Goal: Information Seeking & Learning: Learn about a topic

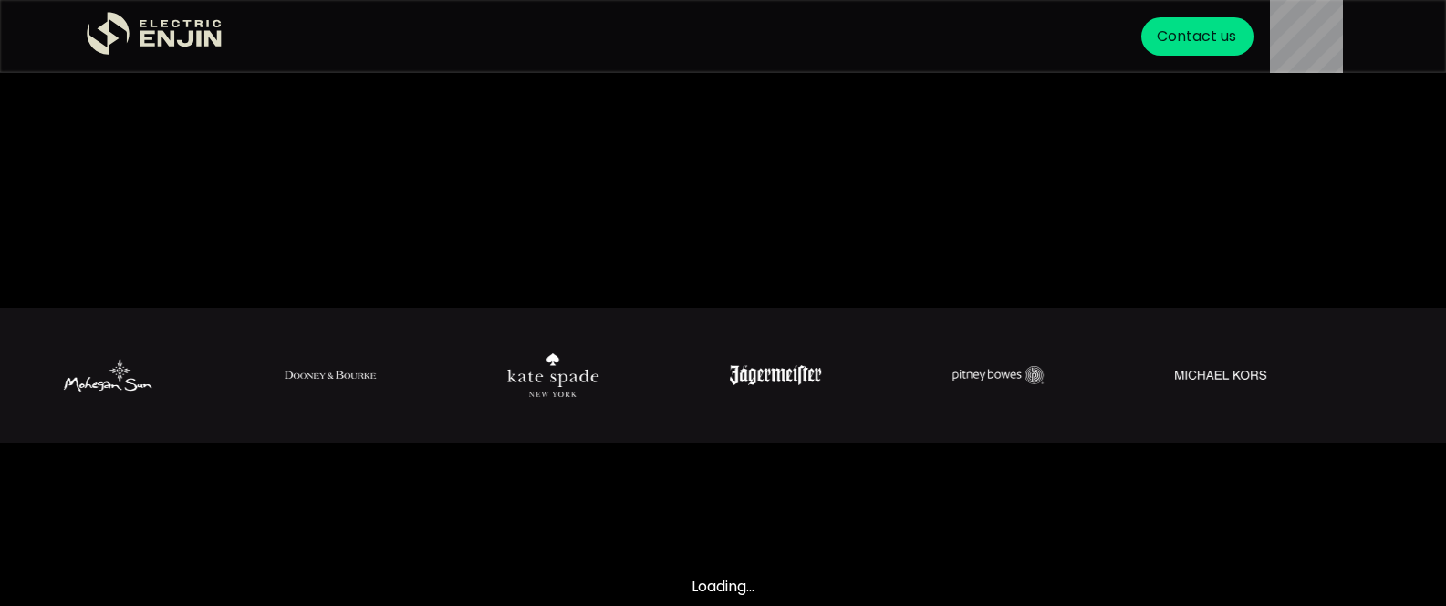
scroll to position [308, 0]
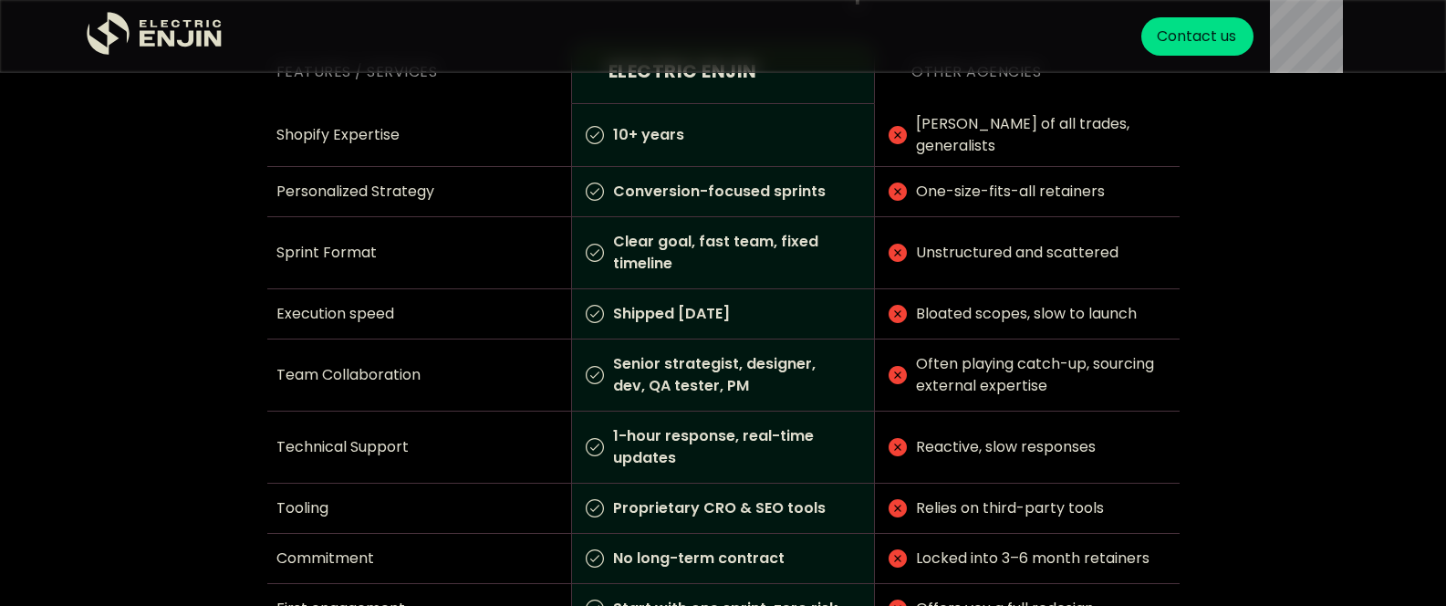
scroll to position [2338, 0]
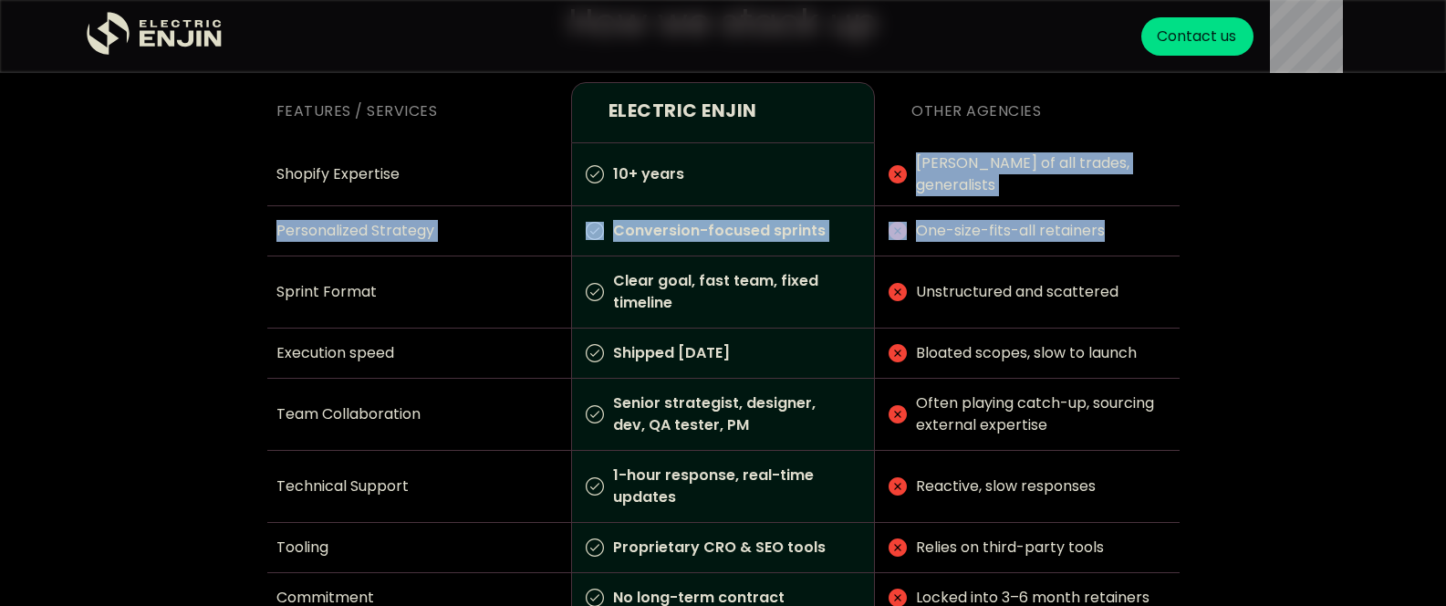
drag, startPoint x: 923, startPoint y: 146, endPoint x: 1215, endPoint y: 243, distance: 306.7
click at [1196, 242] on div "How we stack up Features / Services Electric Enjin Other agencies Shopify Exper…" at bounding box center [723, 377] width 1446 height 868
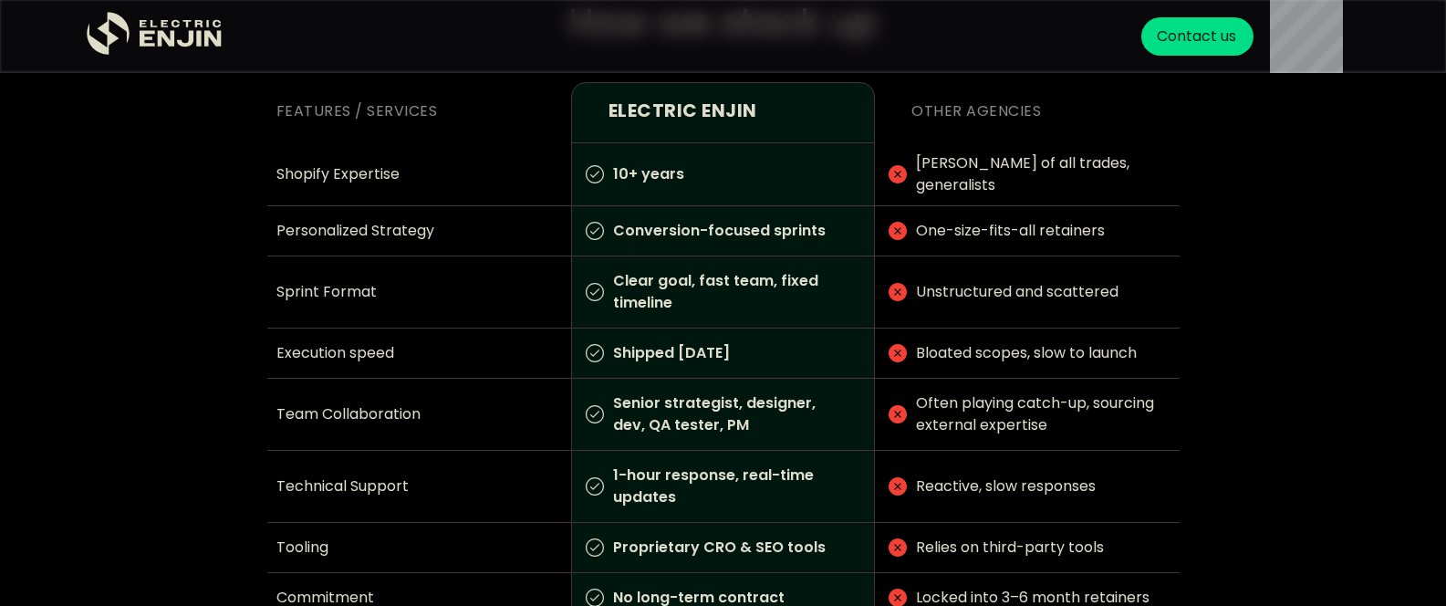
drag, startPoint x: 1233, startPoint y: 245, endPoint x: 1236, endPoint y: 352, distance: 107.7
click at [1233, 244] on div at bounding box center [723, 348] width 1374 height 868
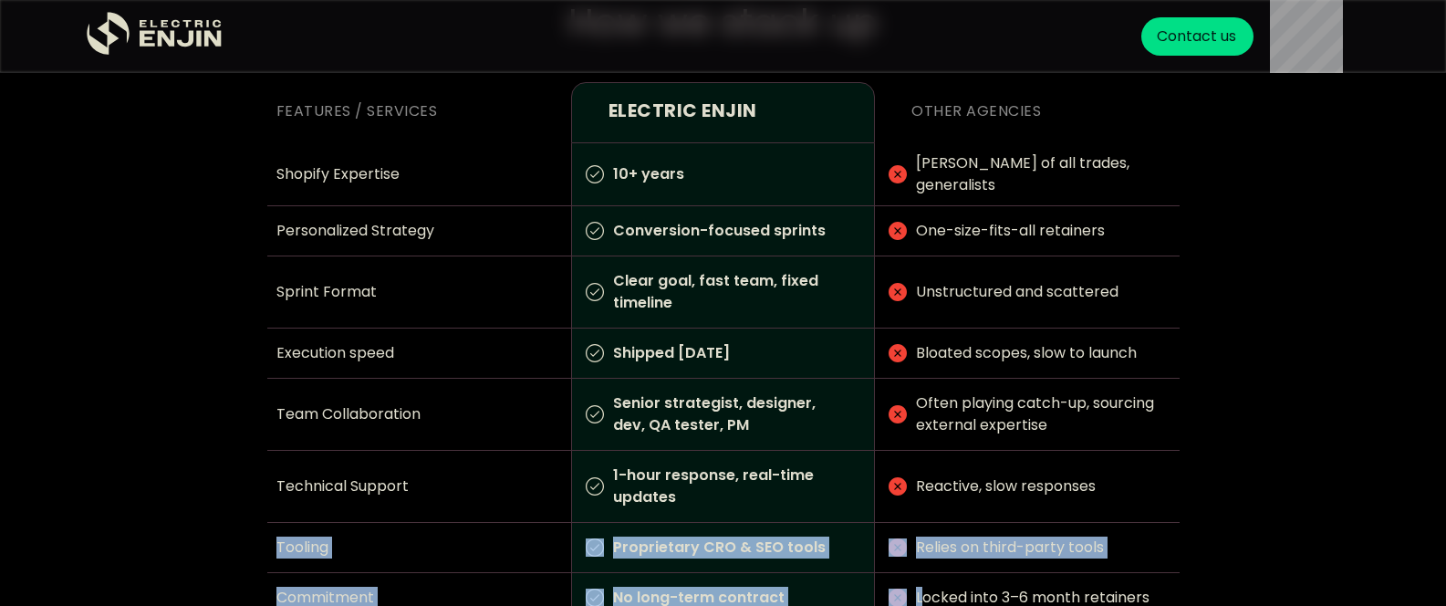
drag, startPoint x: 920, startPoint y: 581, endPoint x: 1087, endPoint y: 506, distance: 183.4
click at [1037, 506] on div "Features / Services Electric Enjin Other agencies Shopify Expertise 10+ years J…" at bounding box center [723, 377] width 912 height 590
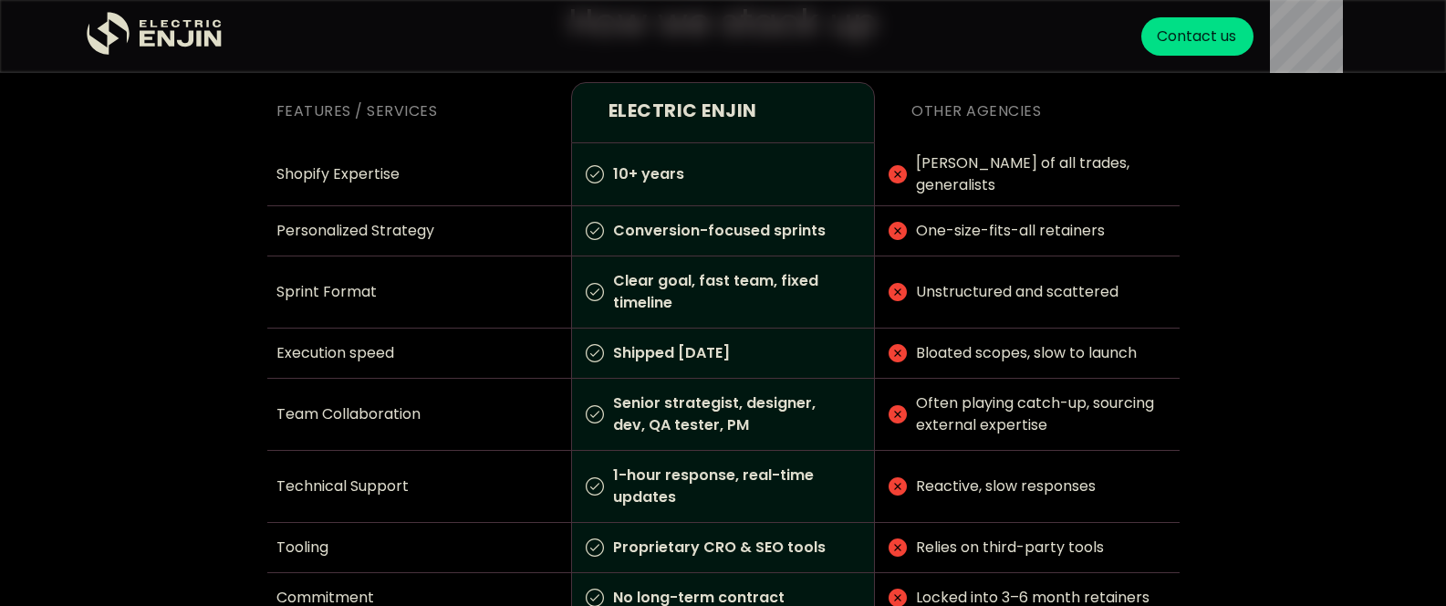
drag, startPoint x: 1183, startPoint y: 505, endPoint x: 1185, endPoint y: 516, distance: 12.2
click at [1182, 506] on div at bounding box center [723, 348] width 1374 height 868
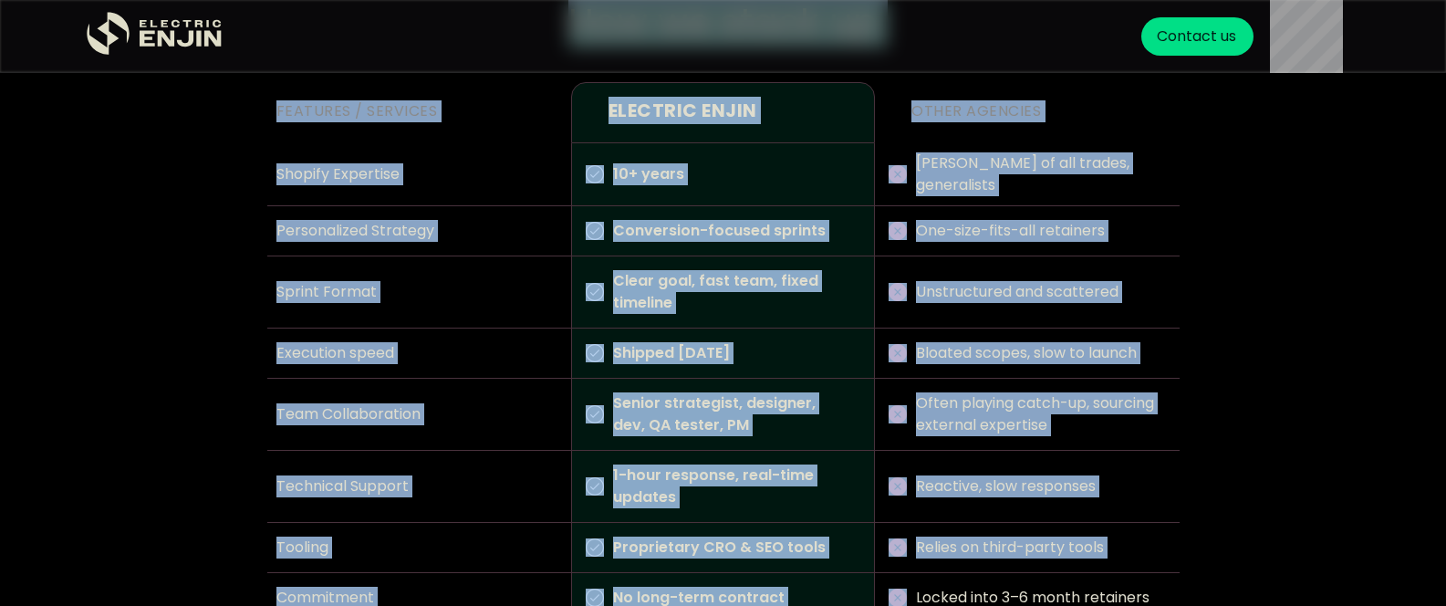
drag, startPoint x: 1188, startPoint y: 583, endPoint x: 1161, endPoint y: 567, distance: 31.9
click at [1162, 567] on div "How we stack up Features / Services Electric Enjin Other agencies Shopify Exper…" at bounding box center [723, 377] width 1446 height 868
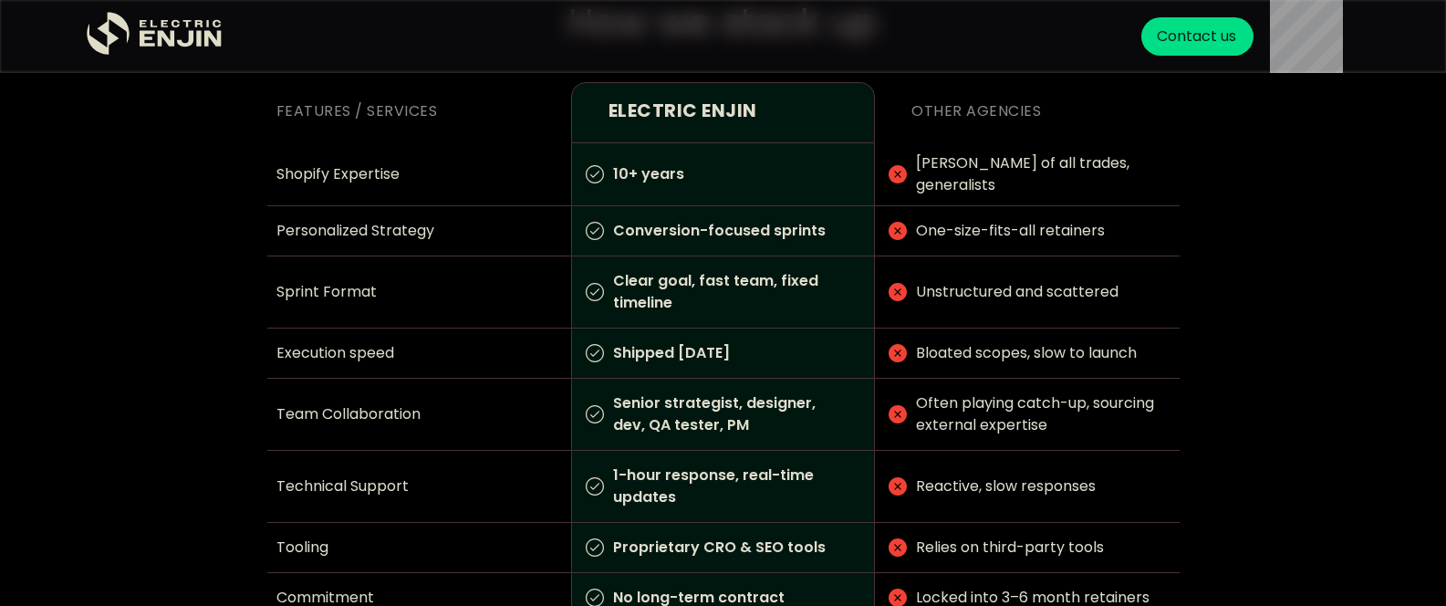
click at [1172, 578] on div "Locked into 3–6 month retainers" at bounding box center [1027, 598] width 304 height 50
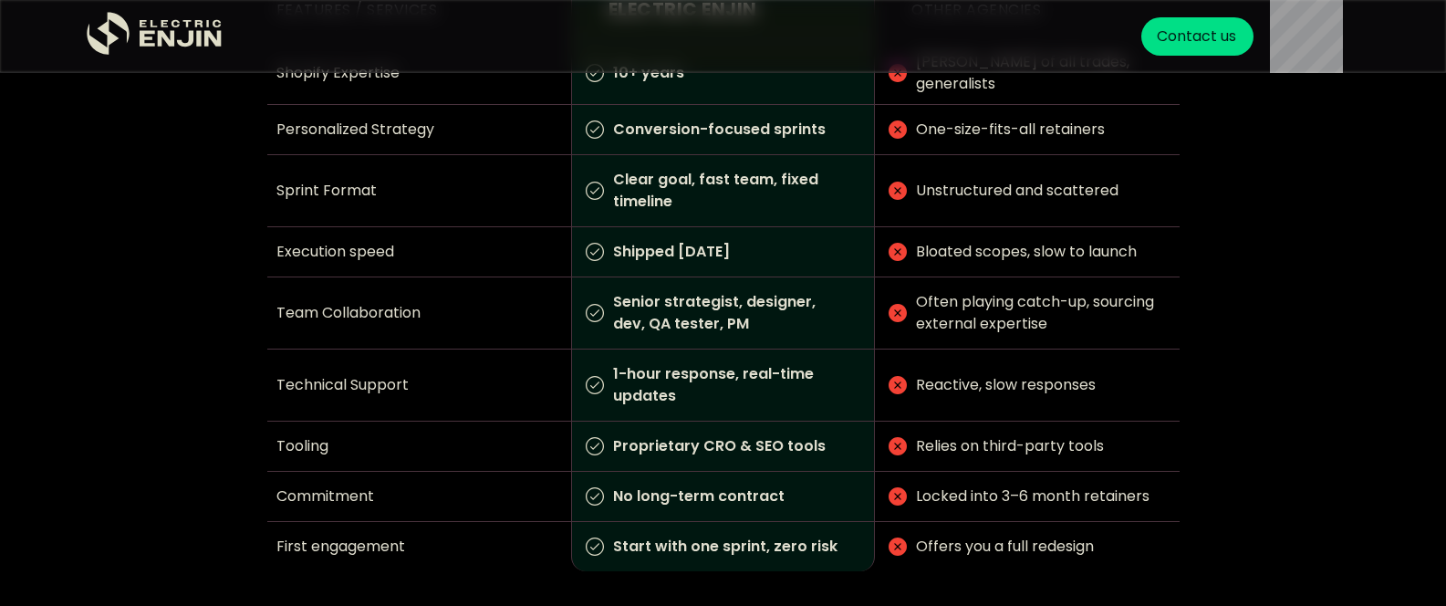
scroll to position [2441, 0]
click at [1152, 541] on div "Offers you a full redesign" at bounding box center [1027, 544] width 304 height 49
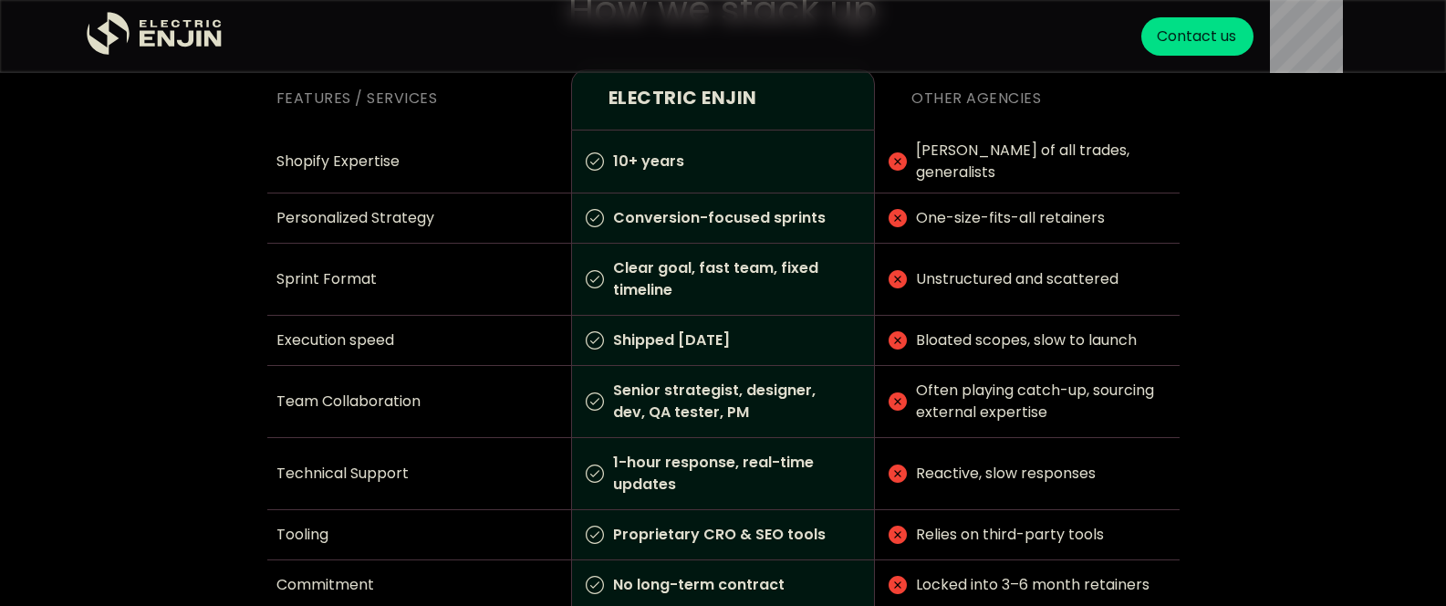
scroll to position [2359, 0]
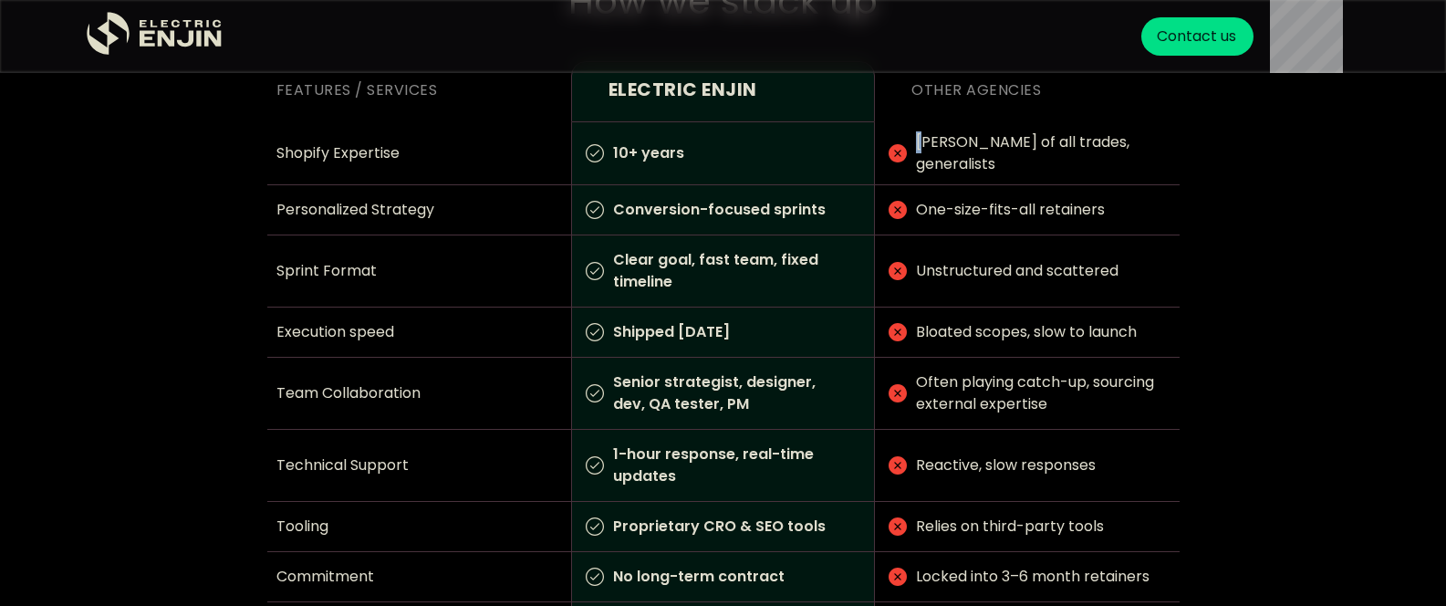
click at [929, 134] on p "[PERSON_NAME] of all trades, generalists" at bounding box center [1043, 153] width 272 height 62
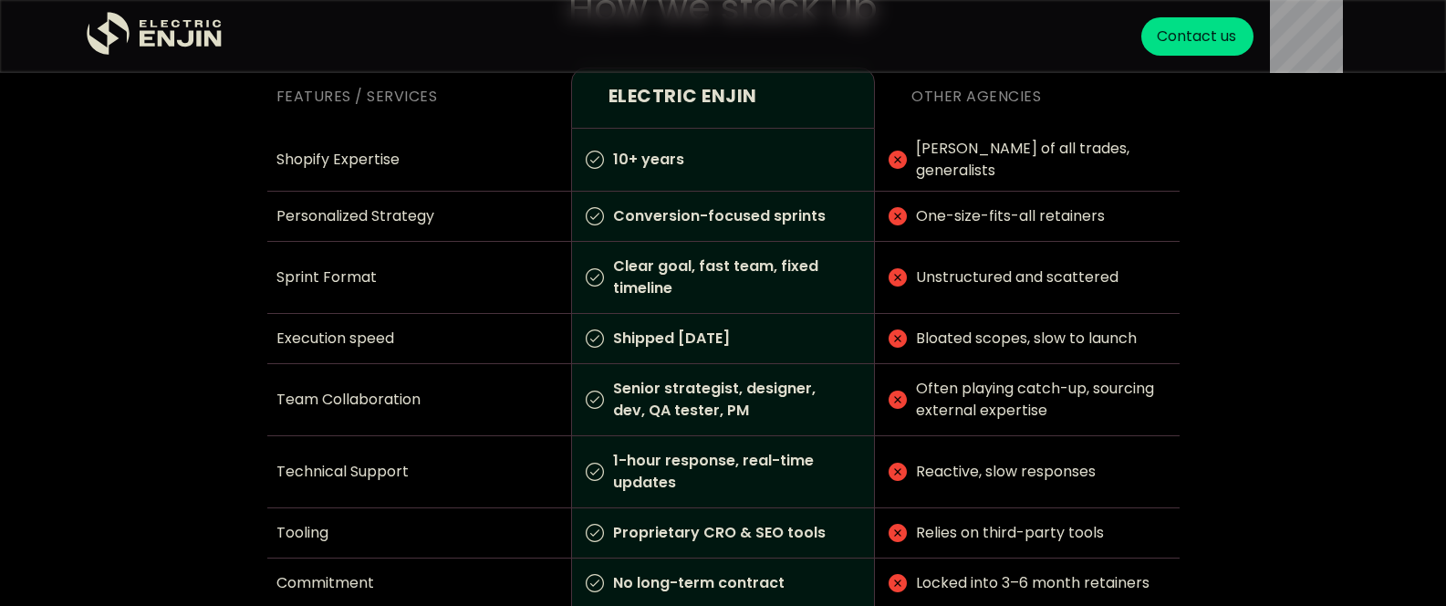
scroll to position [2354, 0]
click at [924, 138] on p "[PERSON_NAME] of all trades, generalists" at bounding box center [1043, 158] width 272 height 62
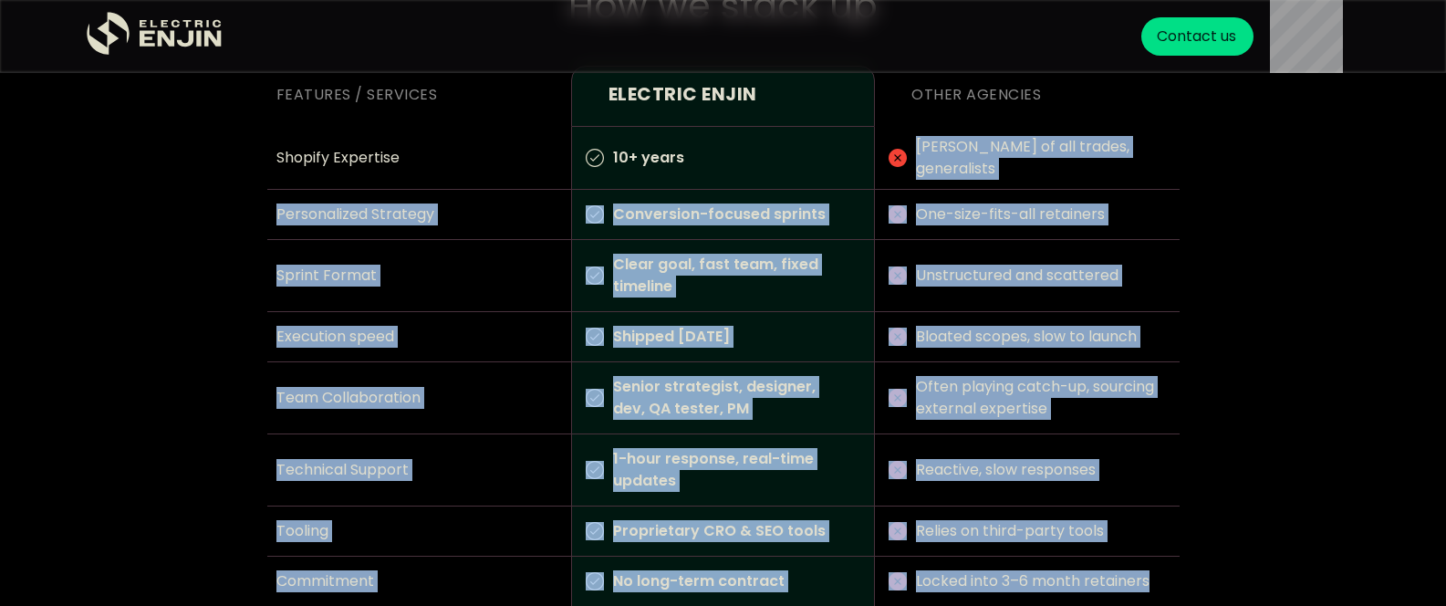
drag, startPoint x: 918, startPoint y: 144, endPoint x: 985, endPoint y: 585, distance: 445.9
click at [985, 586] on div "Features / Services Electric Enjin Other agencies Shopify Expertise 10+ years J…" at bounding box center [723, 361] width 912 height 590
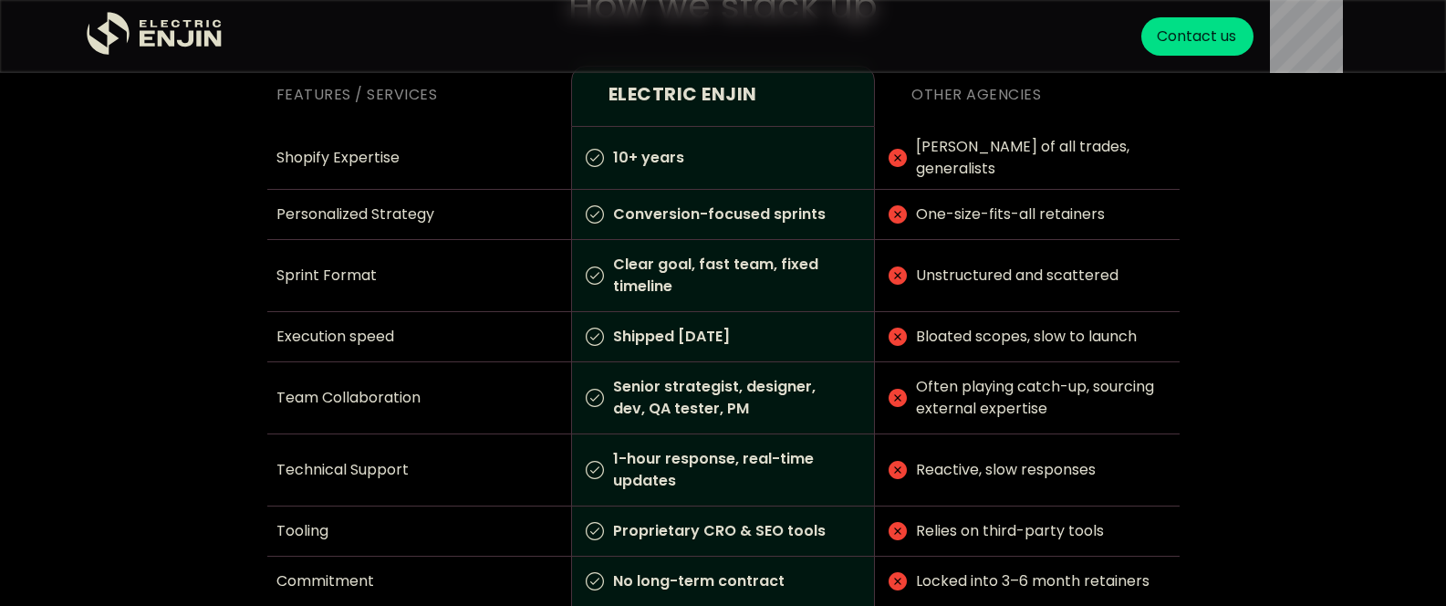
click at [805, 478] on p "1-hour response, real-time updates" at bounding box center [721, 469] width 234 height 71
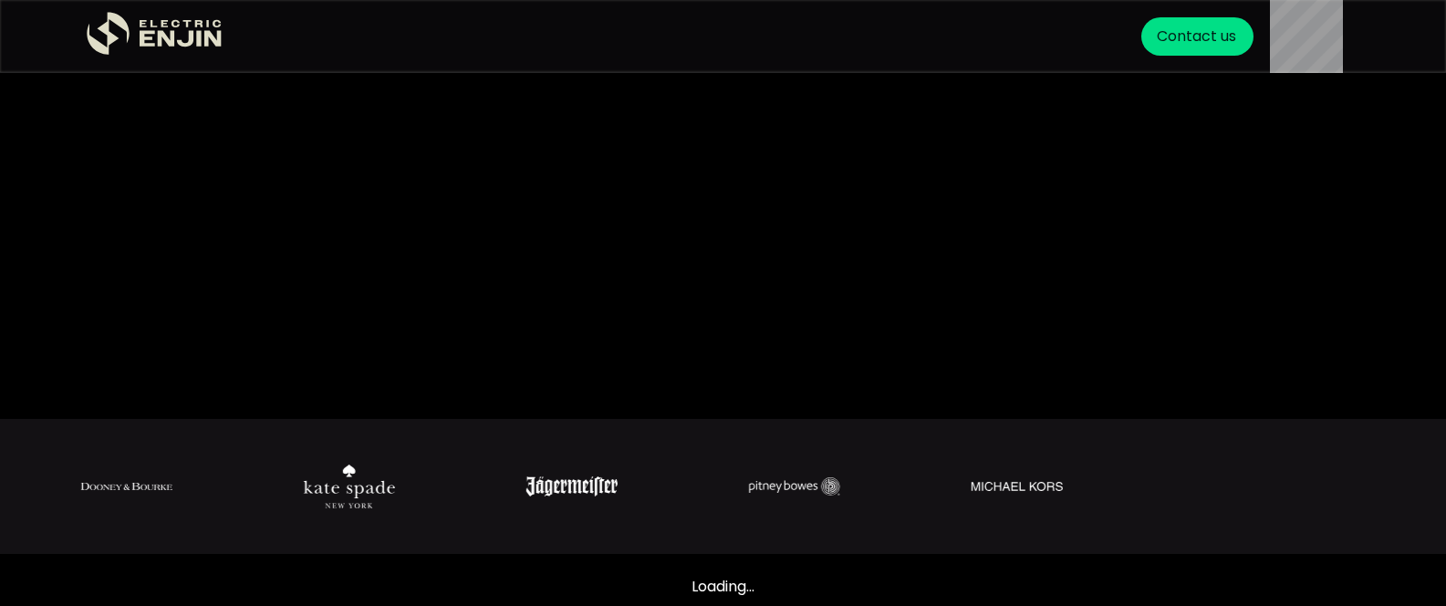
scroll to position [0, 0]
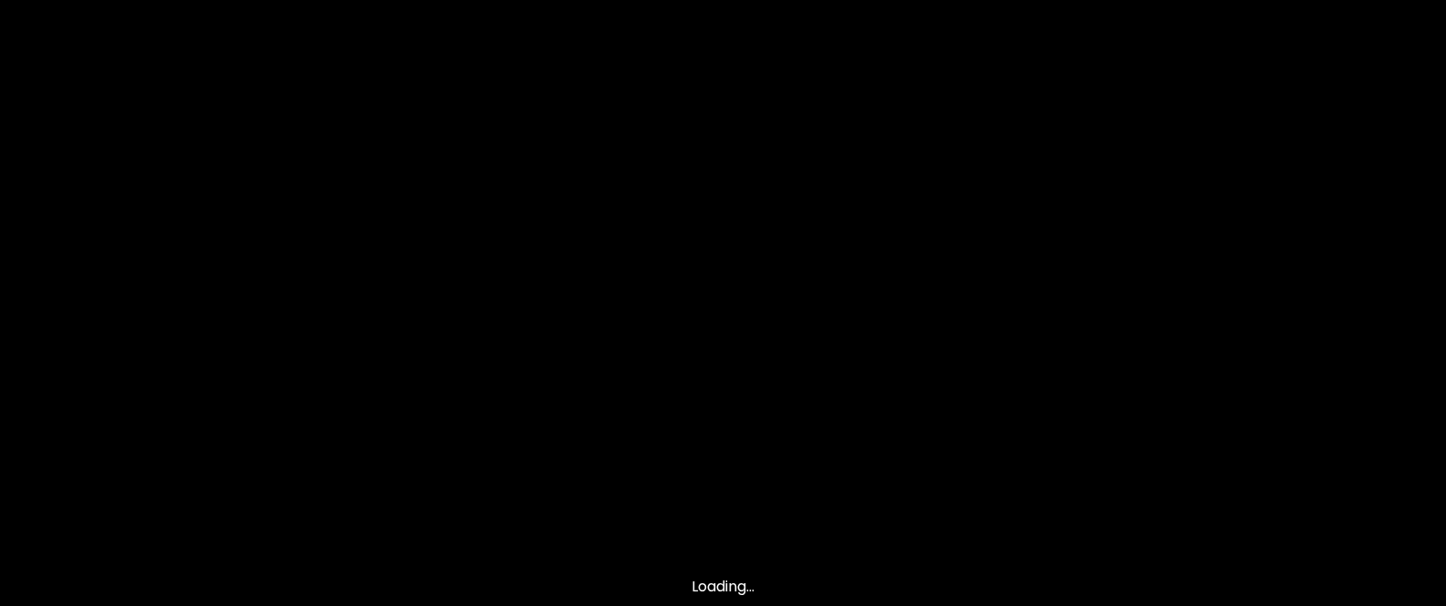
scroll to position [1, 0]
